Goal: Contribute content: Add original content to the website for others to see

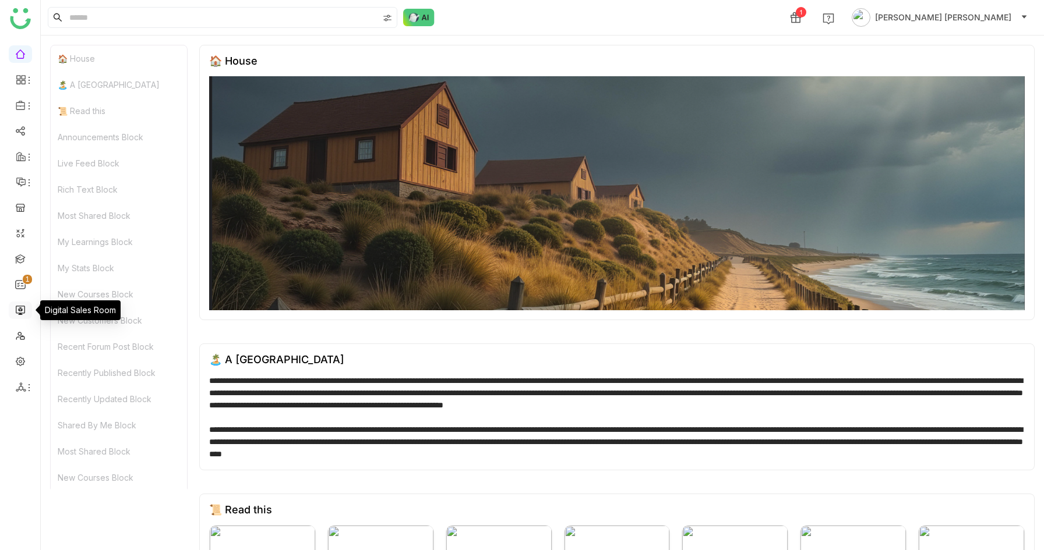
click at [17, 313] on link at bounding box center [20, 310] width 10 height 10
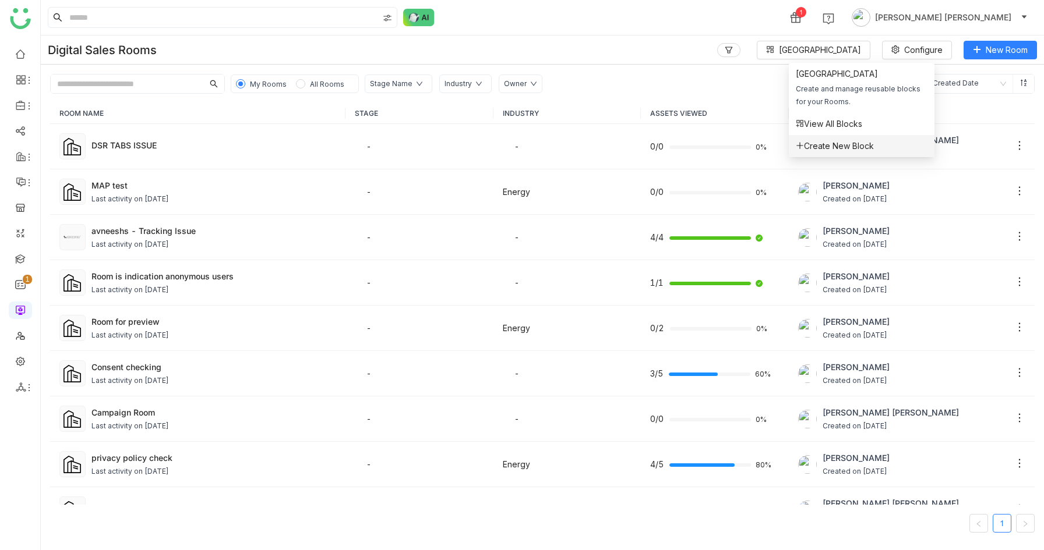
click at [832, 145] on span "Create New Block" at bounding box center [835, 146] width 78 height 13
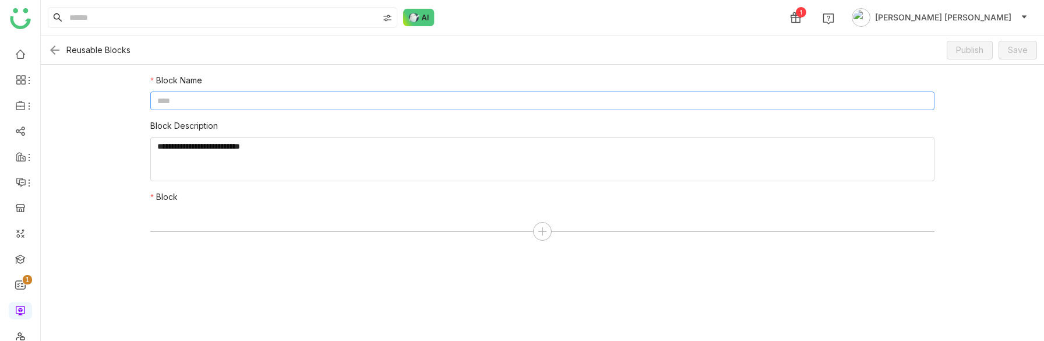
click at [221, 100] on input at bounding box center [542, 100] width 784 height 19
type input "**********"
click at [204, 171] on textarea at bounding box center [542, 159] width 784 height 44
type textarea "**********"
click at [539, 227] on icon at bounding box center [542, 231] width 10 height 10
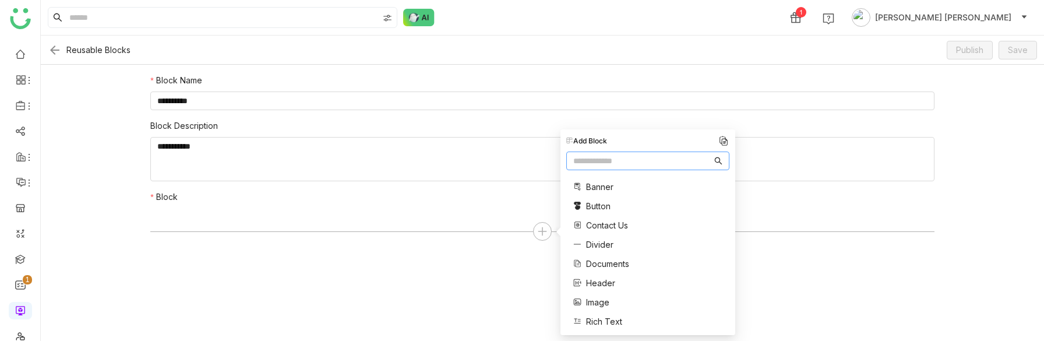
click at [604, 226] on span "Contact Us" at bounding box center [607, 225] width 42 height 12
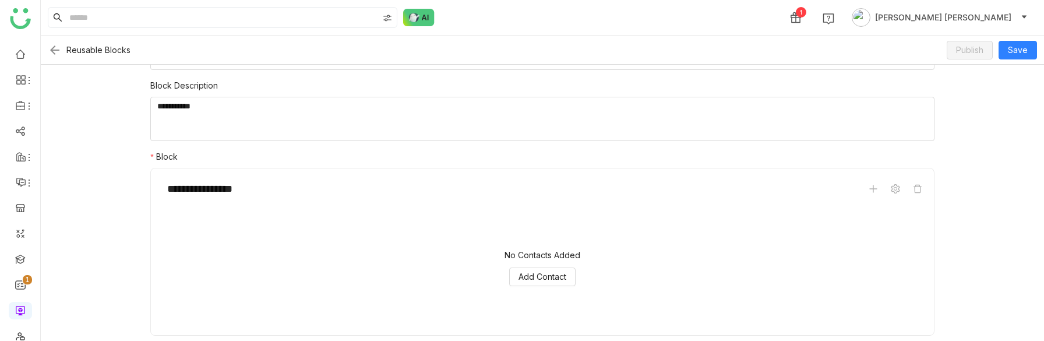
scroll to position [44, 0]
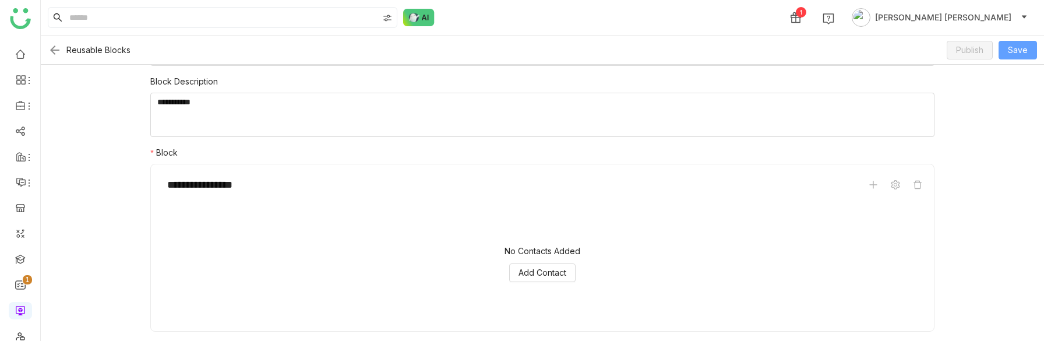
click at [1015, 52] on span "Save" at bounding box center [1018, 50] width 20 height 13
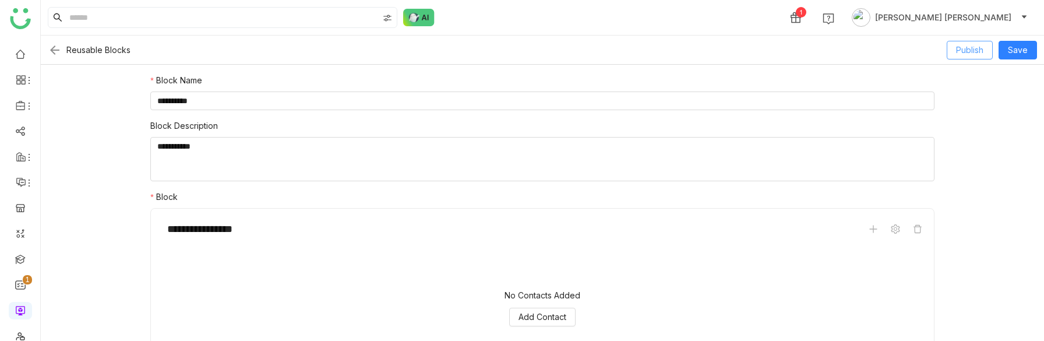
click at [970, 44] on span "Publish" at bounding box center [969, 50] width 27 height 13
click at [310, 145] on textarea at bounding box center [542, 159] width 784 height 44
type textarea "**********"
click at [985, 53] on button "Publish" at bounding box center [969, 50] width 46 height 19
click at [1025, 48] on span "Save" at bounding box center [1018, 50] width 20 height 13
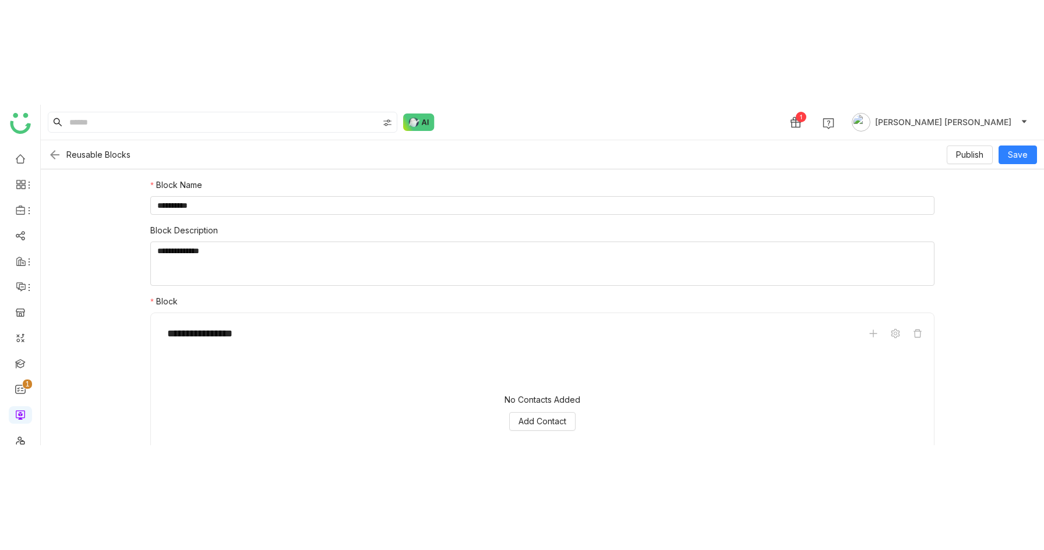
scroll to position [44, 0]
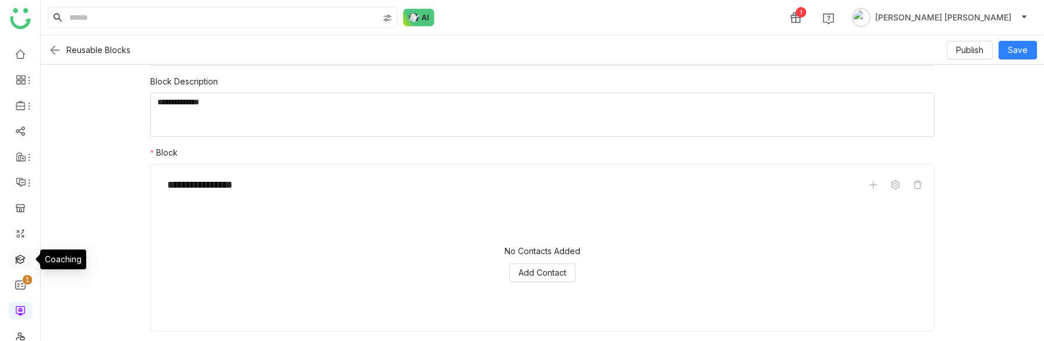
click at [17, 263] on link at bounding box center [20, 258] width 10 height 10
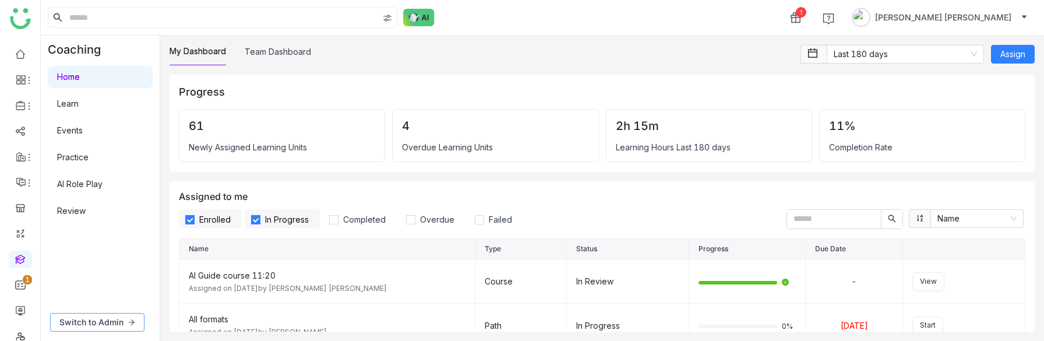
click at [94, 316] on span "Switch to Admin" at bounding box center [91, 322] width 64 height 13
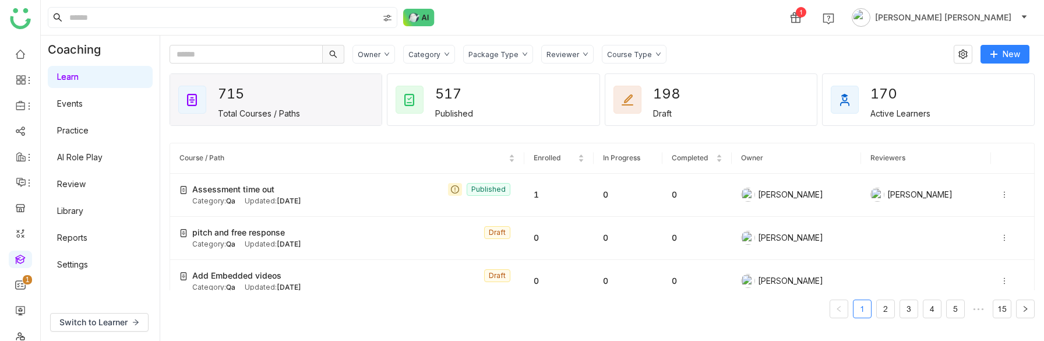
click at [506, 58] on div "Package Type" at bounding box center [498, 54] width 70 height 19
click at [573, 56] on div "Reviewer" at bounding box center [567, 54] width 52 height 19
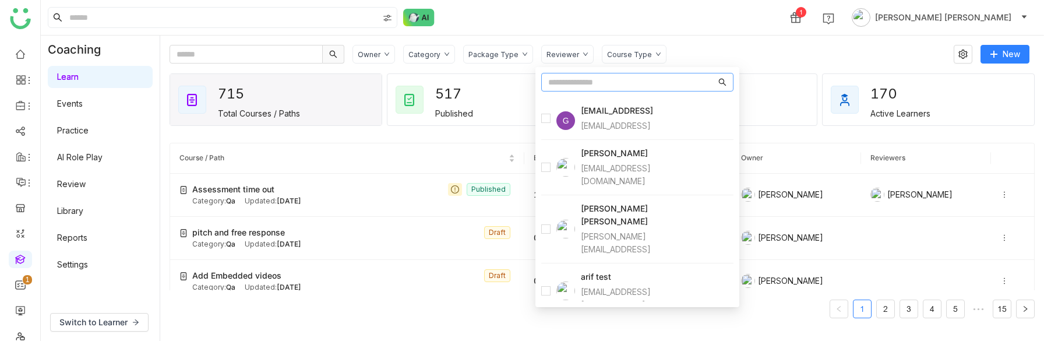
click at [619, 53] on div "Course Type" at bounding box center [629, 54] width 45 height 9
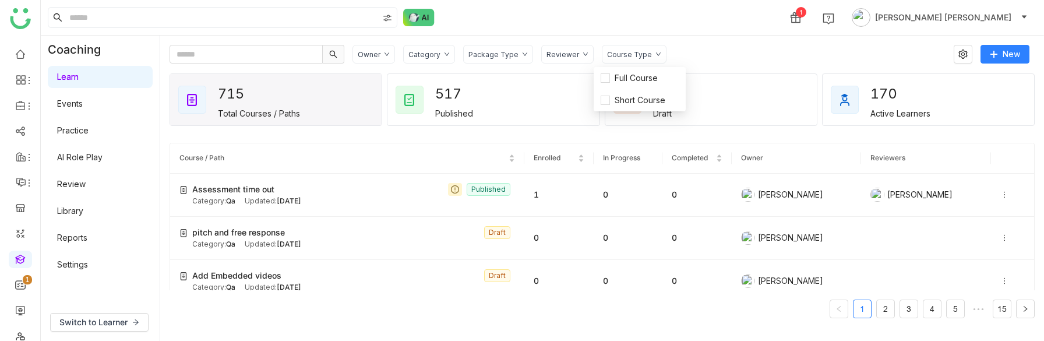
click at [497, 59] on div "Package Type" at bounding box center [498, 54] width 70 height 19
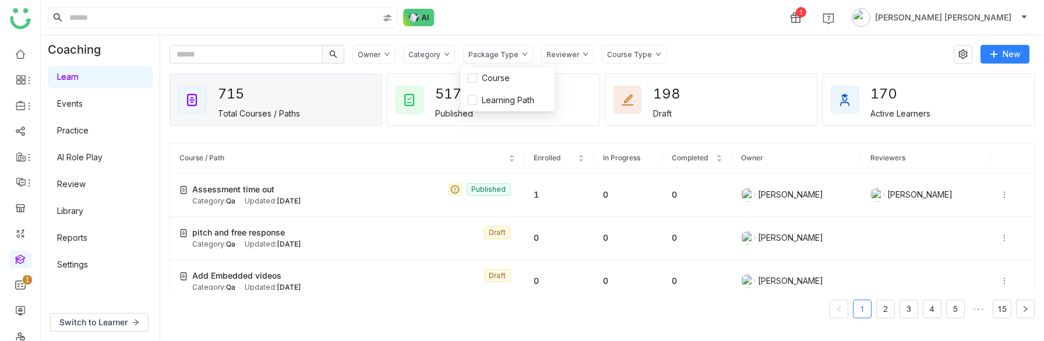
click at [727, 68] on div "Owner Category Package Type Reviewer Course Type New 715 Total Courses / Paths …" at bounding box center [601, 188] width 865 height 287
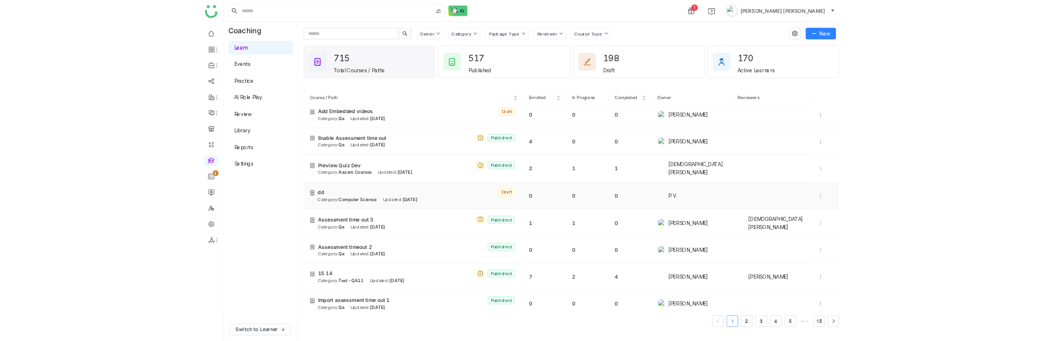
scroll to position [97, 0]
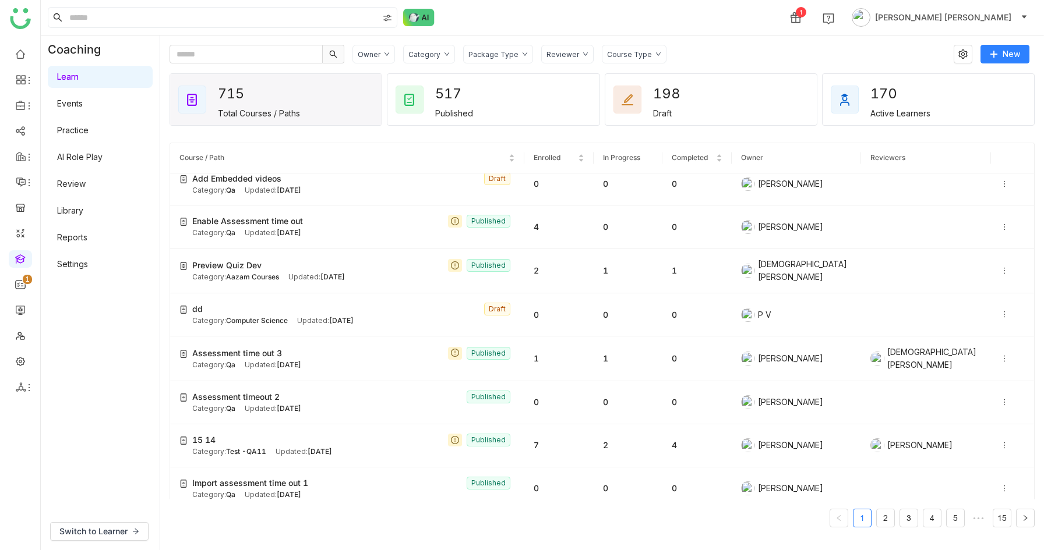
click at [68, 209] on link "Library" at bounding box center [70, 211] width 26 height 10
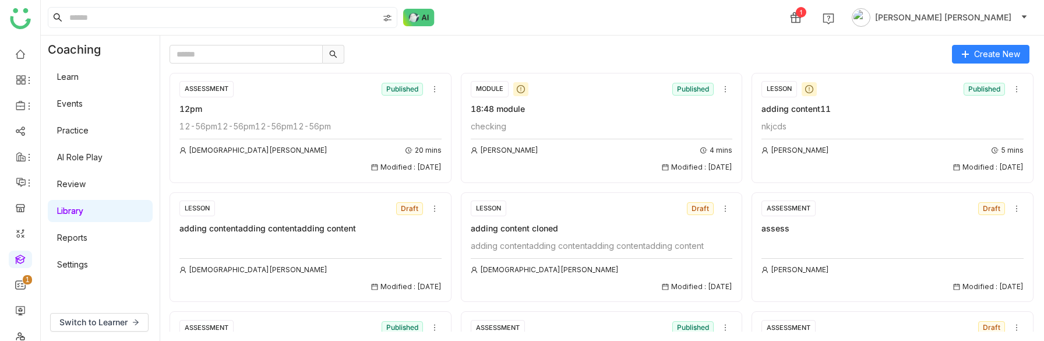
click at [308, 104] on div "12pm" at bounding box center [310, 109] width 262 height 13
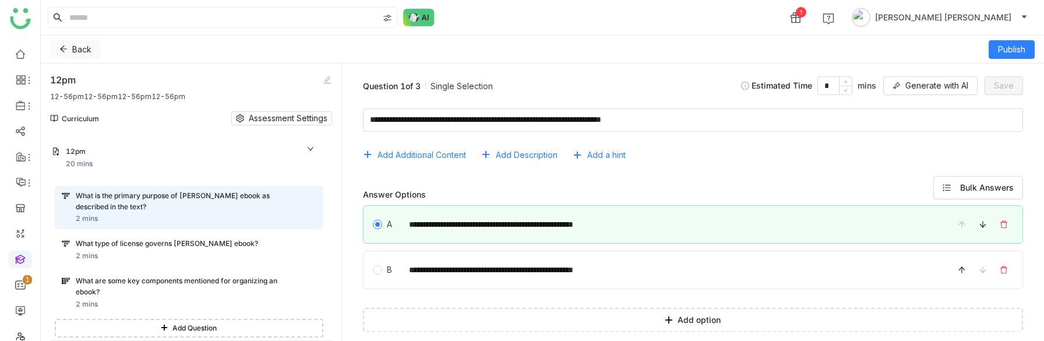
click at [66, 47] on icon at bounding box center [63, 49] width 8 height 8
